Goal: Task Accomplishment & Management: Complete application form

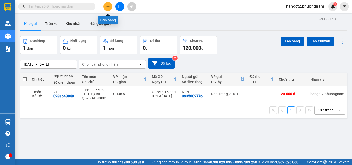
click at [110, 5] on button at bounding box center [107, 6] width 9 height 9
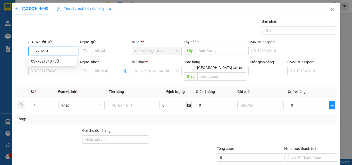
type input "0377021010"
click at [60, 63] on div "0377021010 - VŨ" at bounding box center [52, 61] width 43 height 6
type input "VŨ"
type input "0886766457"
type input "VŨ"
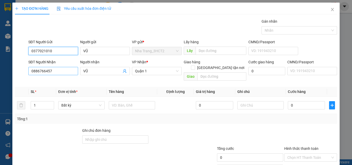
type input "0377021010"
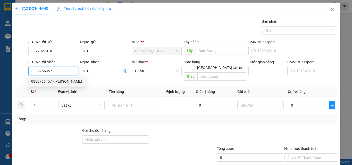
drag, startPoint x: 57, startPoint y: 68, endPoint x: 1, endPoint y: 94, distance: 61.9
click at [1, 94] on div "TẠO ĐƠN HÀNG Yêu cầu xuất hóa đơn điện tử Transit Pickup Surcharge Ids Transit …" at bounding box center [176, 82] width 352 height 165
click at [53, 81] on div "0703203123 - AN" at bounding box center [52, 82] width 43 height 6
type input "0703203123"
type input "AN"
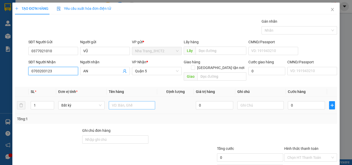
type input "0703203123"
click at [116, 101] on input "text" at bounding box center [132, 105] width 46 height 8
type input "1T"
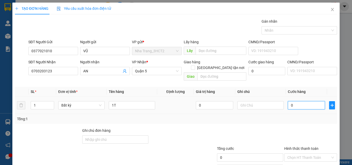
click at [301, 101] on input "0" at bounding box center [306, 105] width 37 height 8
type input "03"
type input "3"
type input "030"
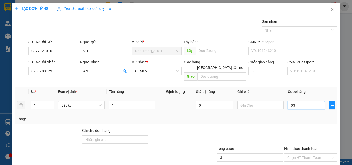
type input "30"
type input "0.300"
type input "300"
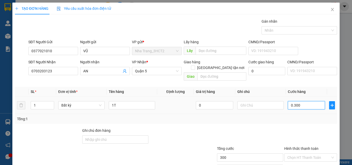
type input "03.000"
type input "3.000"
type input "030.000"
type input "30.000"
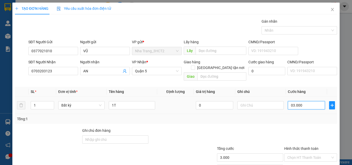
type input "30.000"
drag, startPoint x: 289, startPoint y: 98, endPoint x: 286, endPoint y: 100, distance: 3.8
click at [288, 101] on input "030.000" at bounding box center [306, 105] width 37 height 8
type input "30.000"
click at [297, 155] on input "Hình thức thanh toán" at bounding box center [308, 158] width 43 height 8
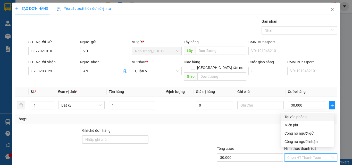
click at [296, 117] on div "Tại văn phòng" at bounding box center [307, 117] width 46 height 6
type input "0"
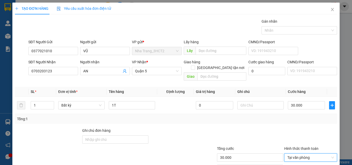
scroll to position [25, 0]
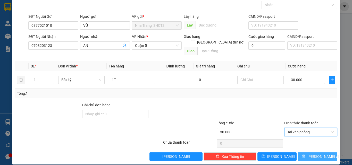
click at [311, 154] on span "[PERSON_NAME] và In" at bounding box center [325, 157] width 36 height 6
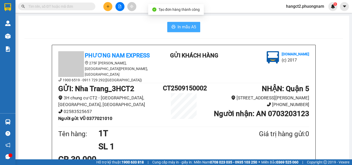
click at [177, 26] on span "In mẫu A5" at bounding box center [186, 27] width 19 height 6
